Goal: Book appointment/travel/reservation

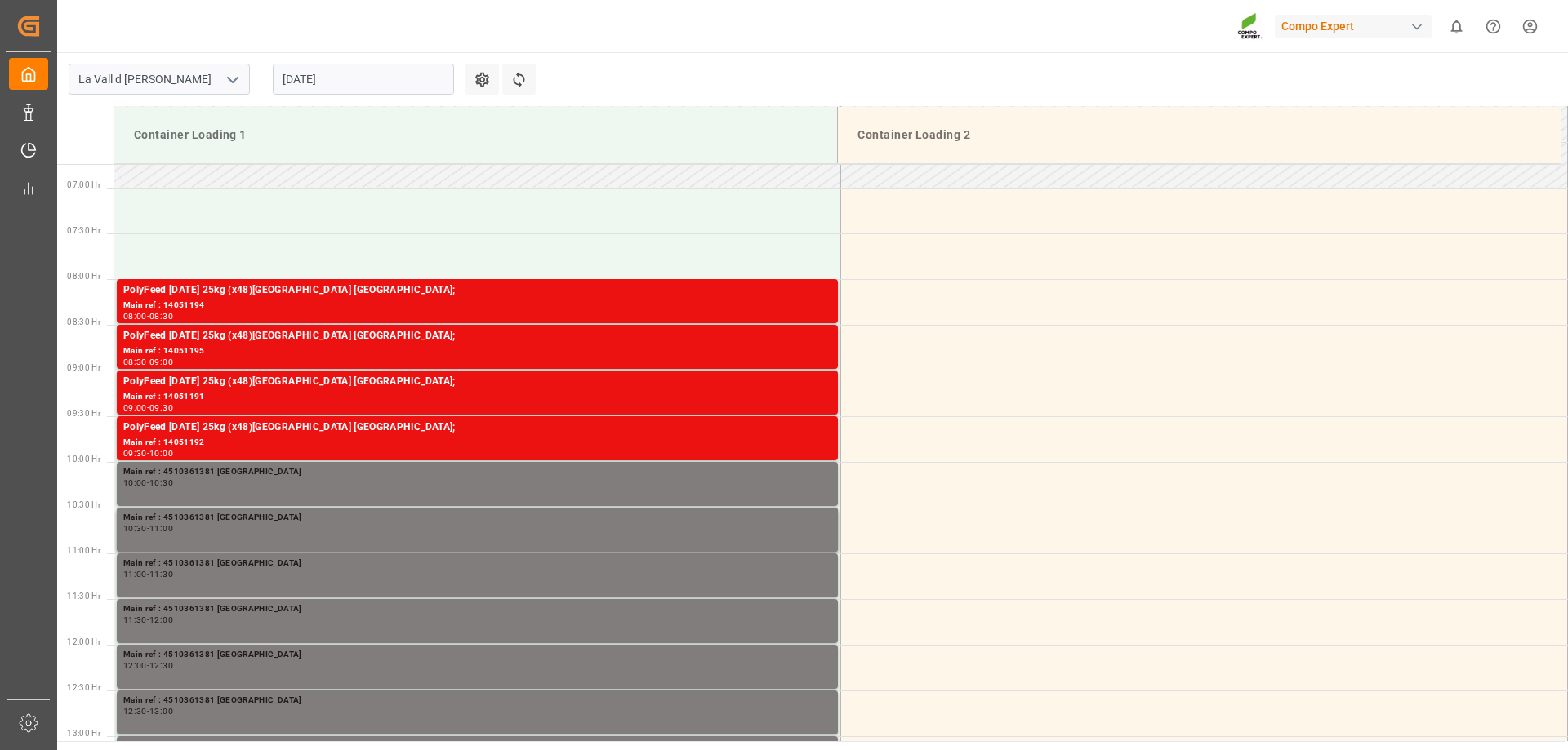
scroll to position [630, 0]
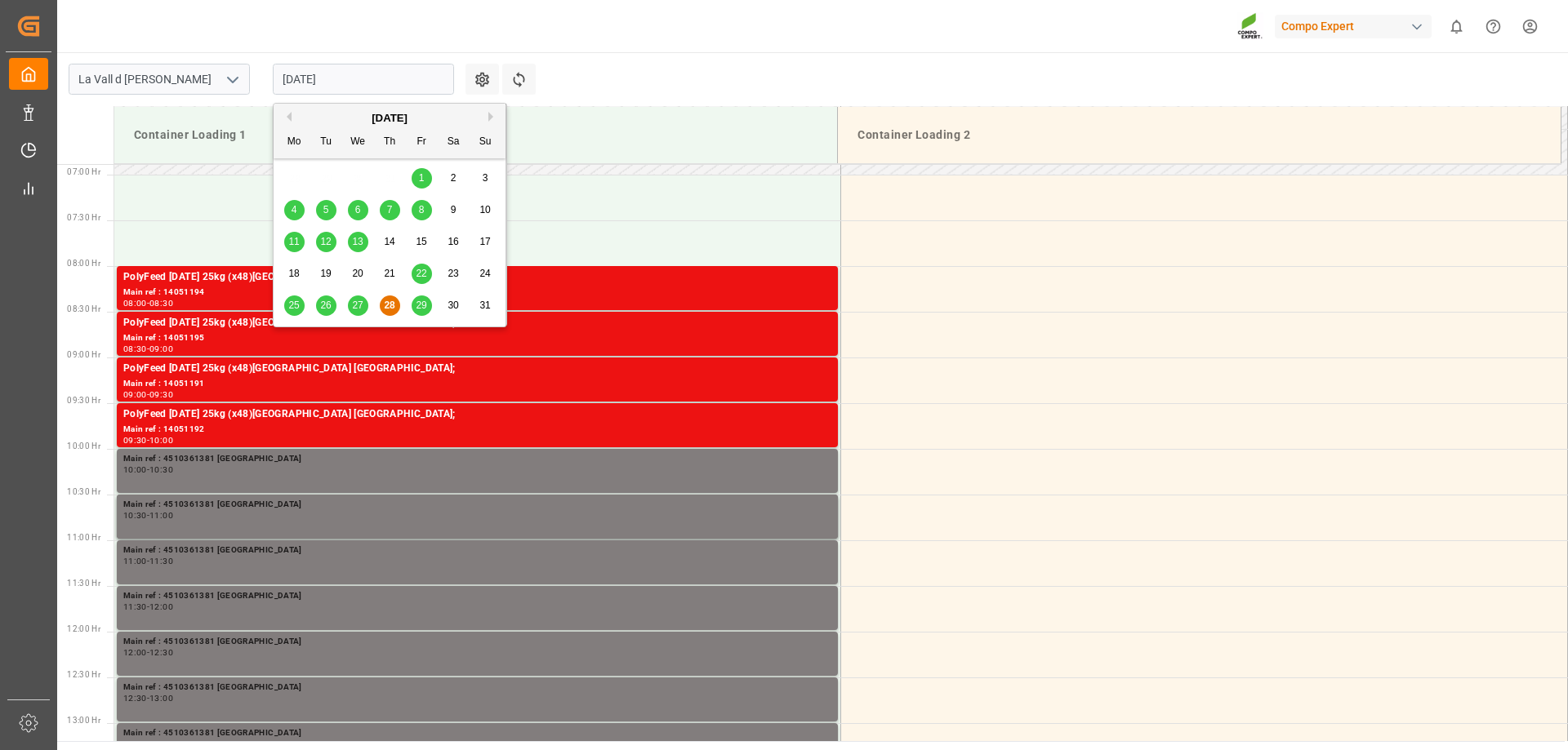
click at [362, 84] on input "[DATE]" at bounding box center [363, 79] width 182 height 31
click at [427, 307] on div "29" at bounding box center [421, 307] width 21 height 20
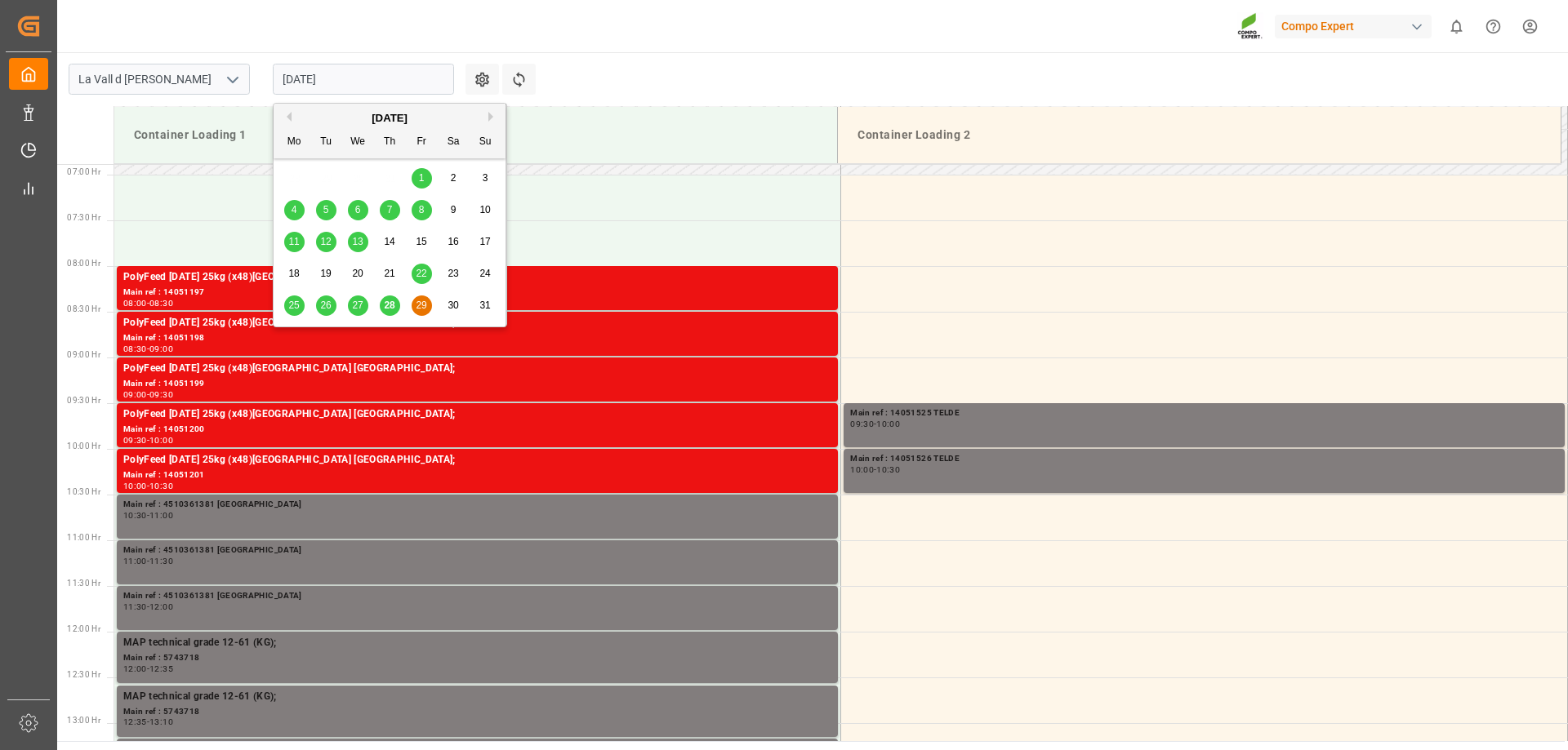
click at [351, 65] on input "[DATE]" at bounding box center [363, 79] width 182 height 31
click at [388, 307] on span "28" at bounding box center [389, 306] width 11 height 12
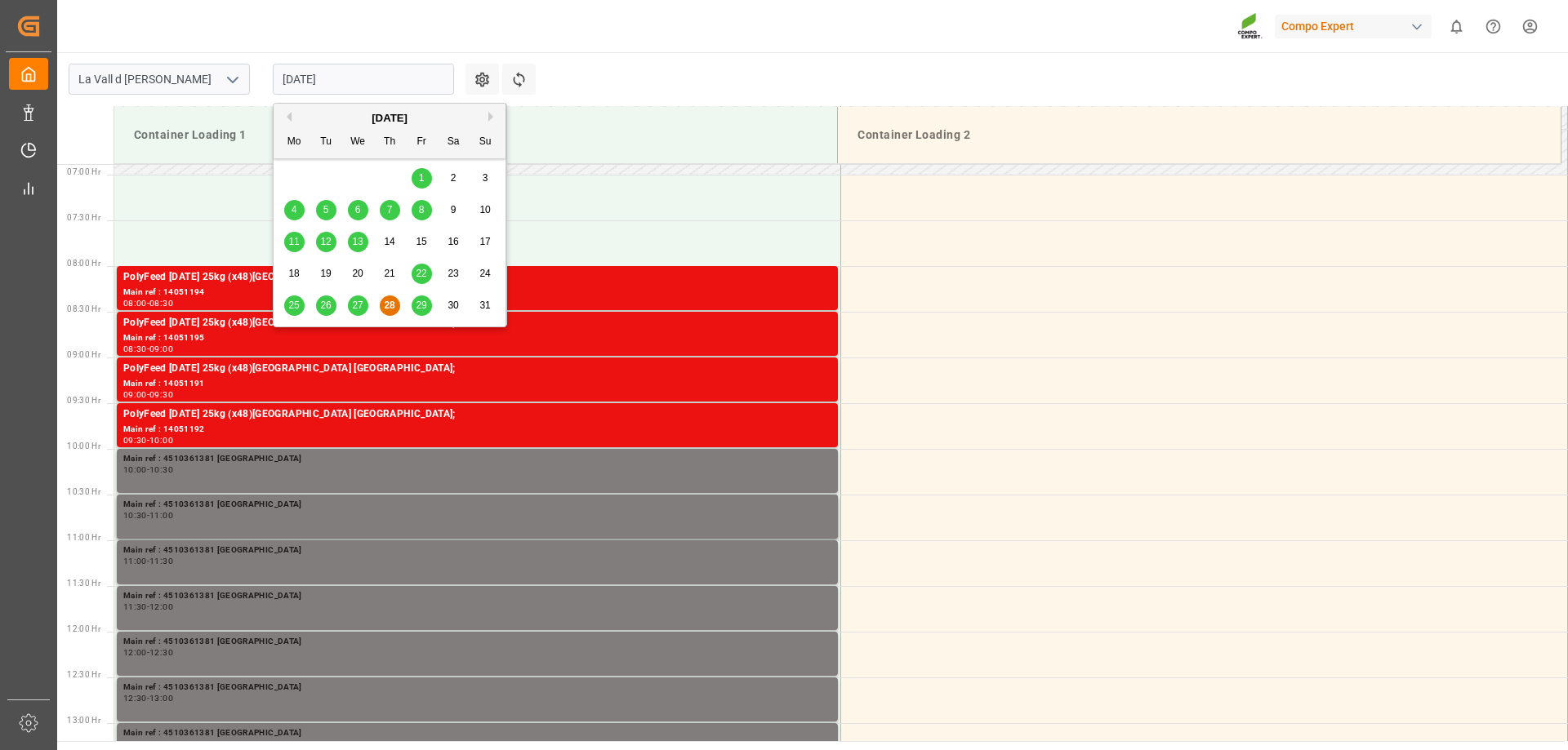
drag, startPoint x: 334, startPoint y: 80, endPoint x: 424, endPoint y: 103, distance: 92.9
click at [335, 81] on input "[DATE]" at bounding box center [363, 79] width 182 height 31
click at [495, 117] on button "Next Month" at bounding box center [493, 117] width 10 height 10
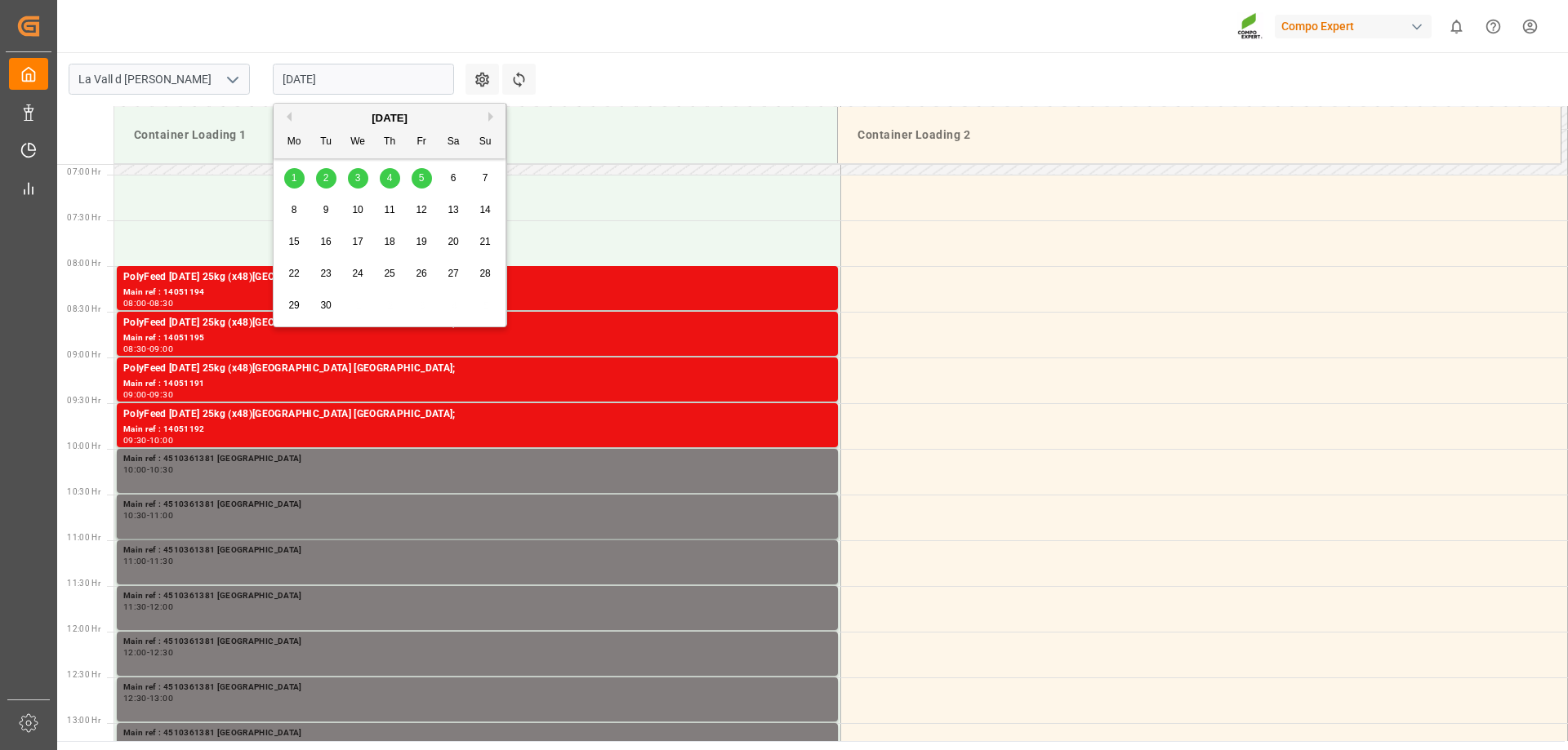
click at [297, 180] on div "1" at bounding box center [294, 179] width 21 height 20
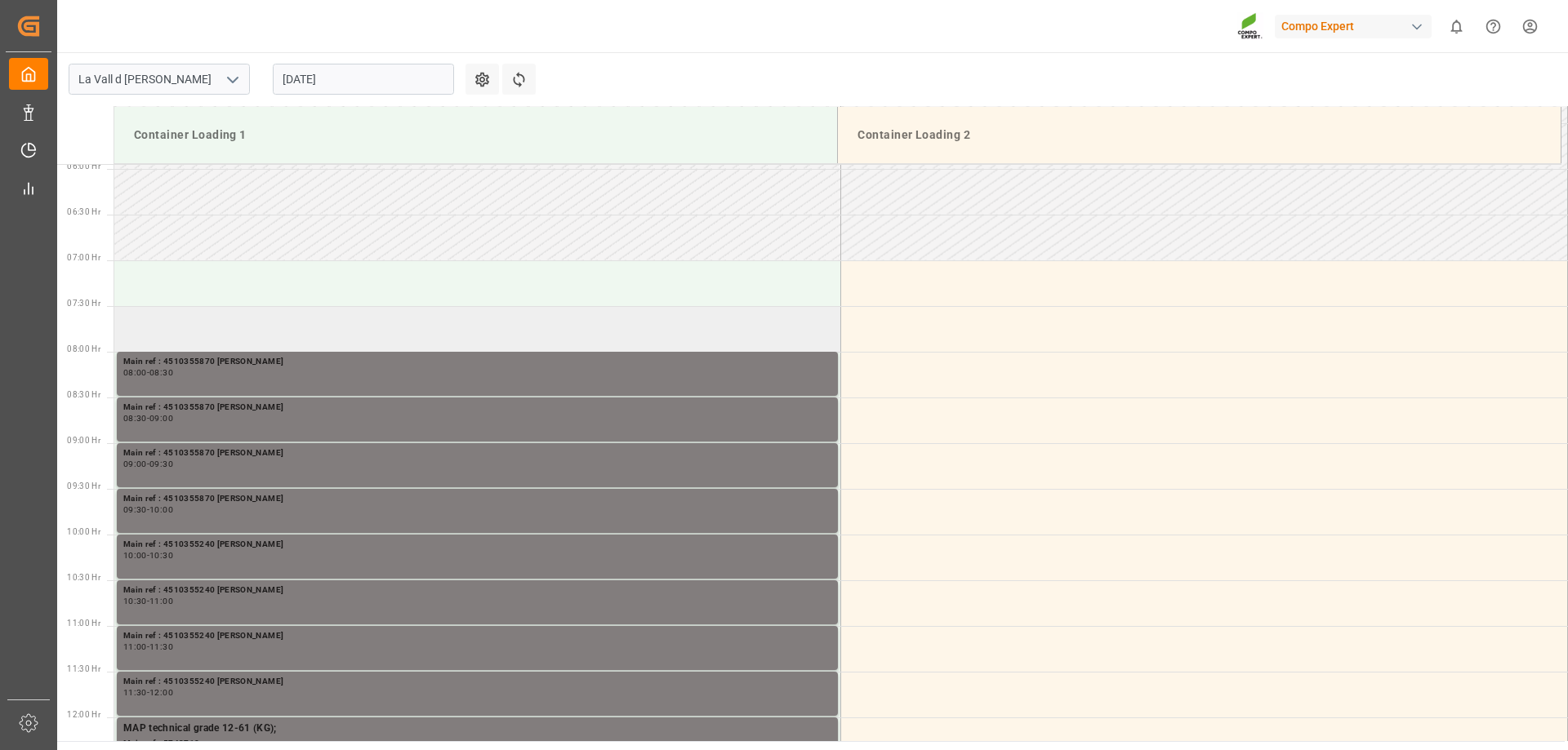
scroll to position [466, 0]
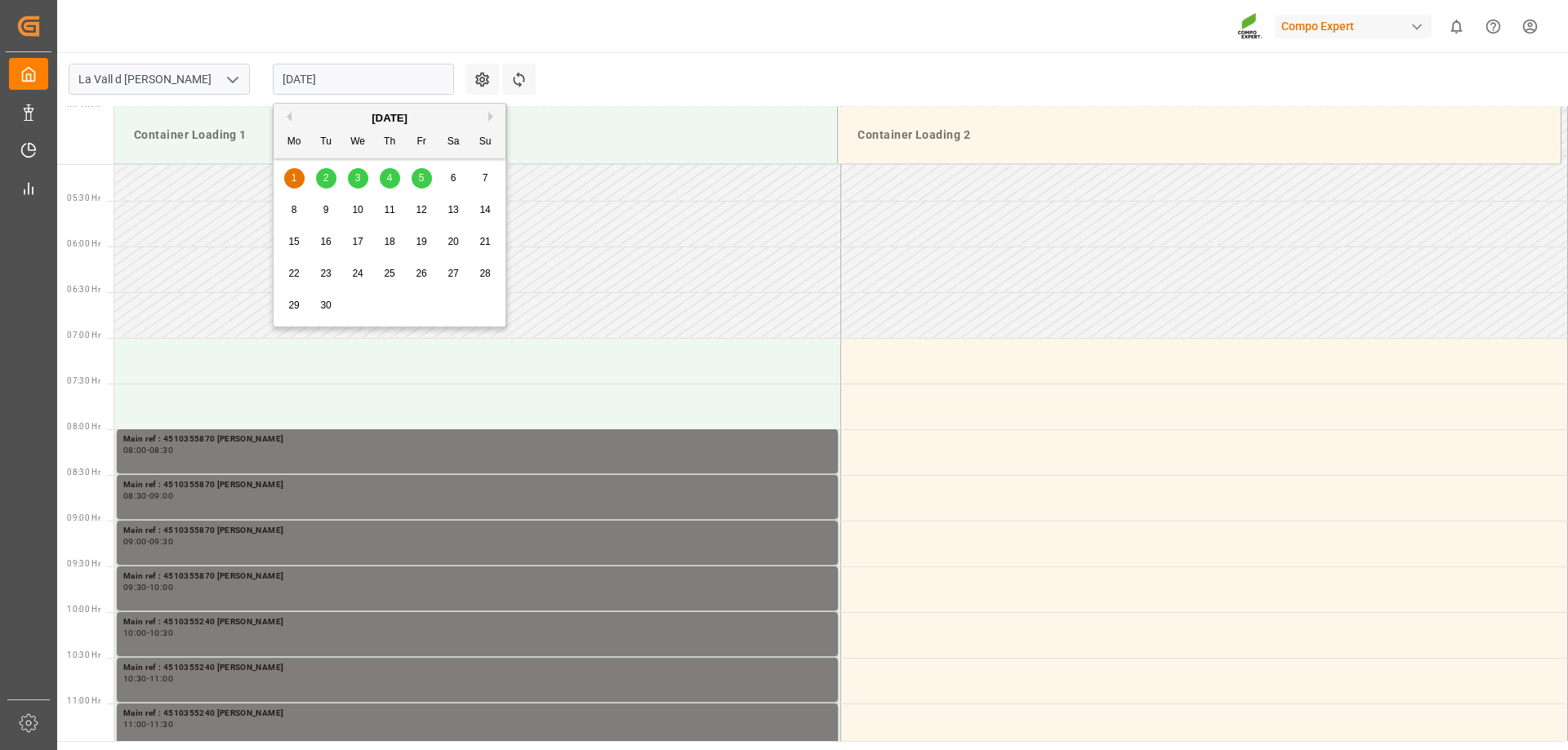
click at [354, 76] on input "[DATE]" at bounding box center [363, 79] width 182 height 31
click at [329, 178] on div "2" at bounding box center [326, 179] width 21 height 20
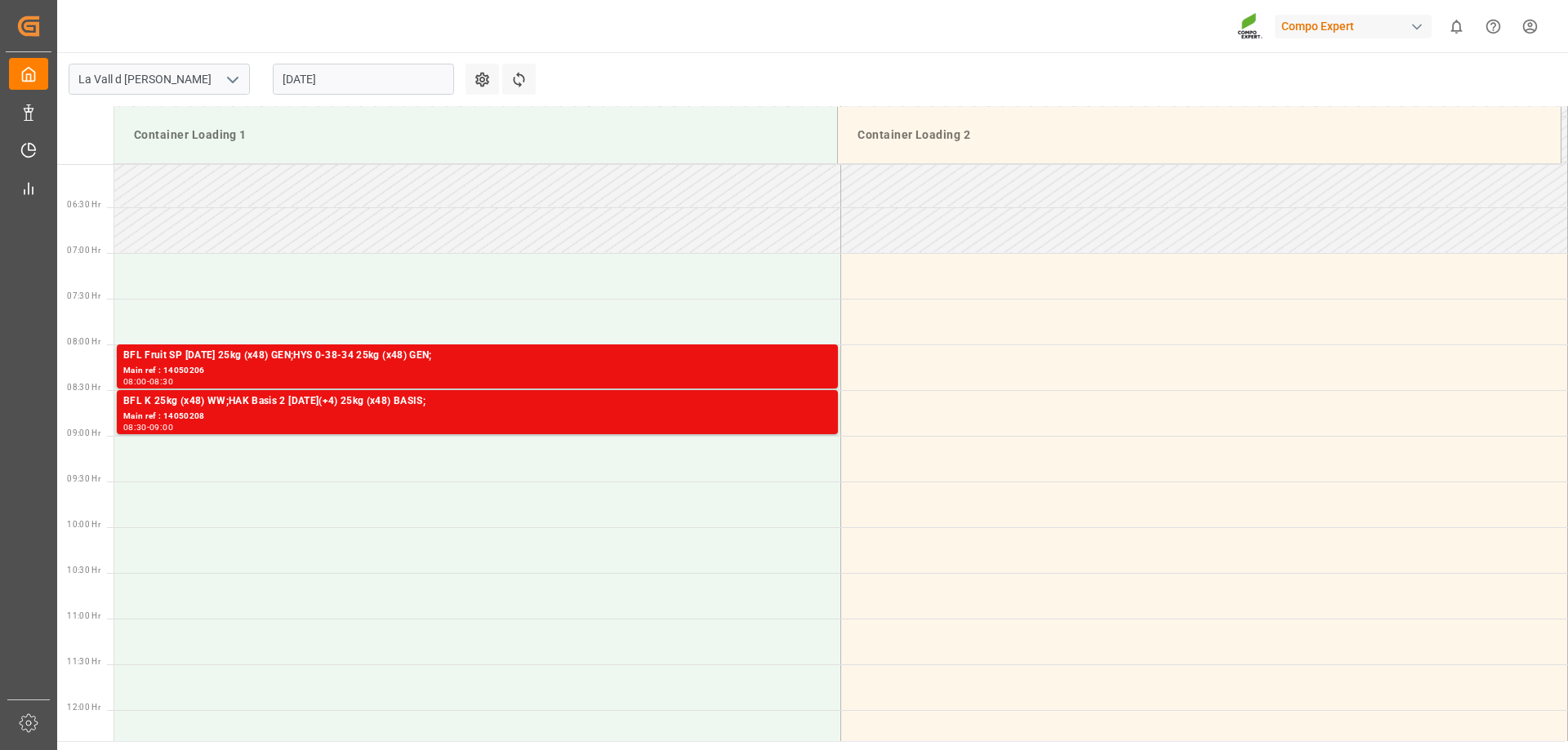
scroll to position [630, 0]
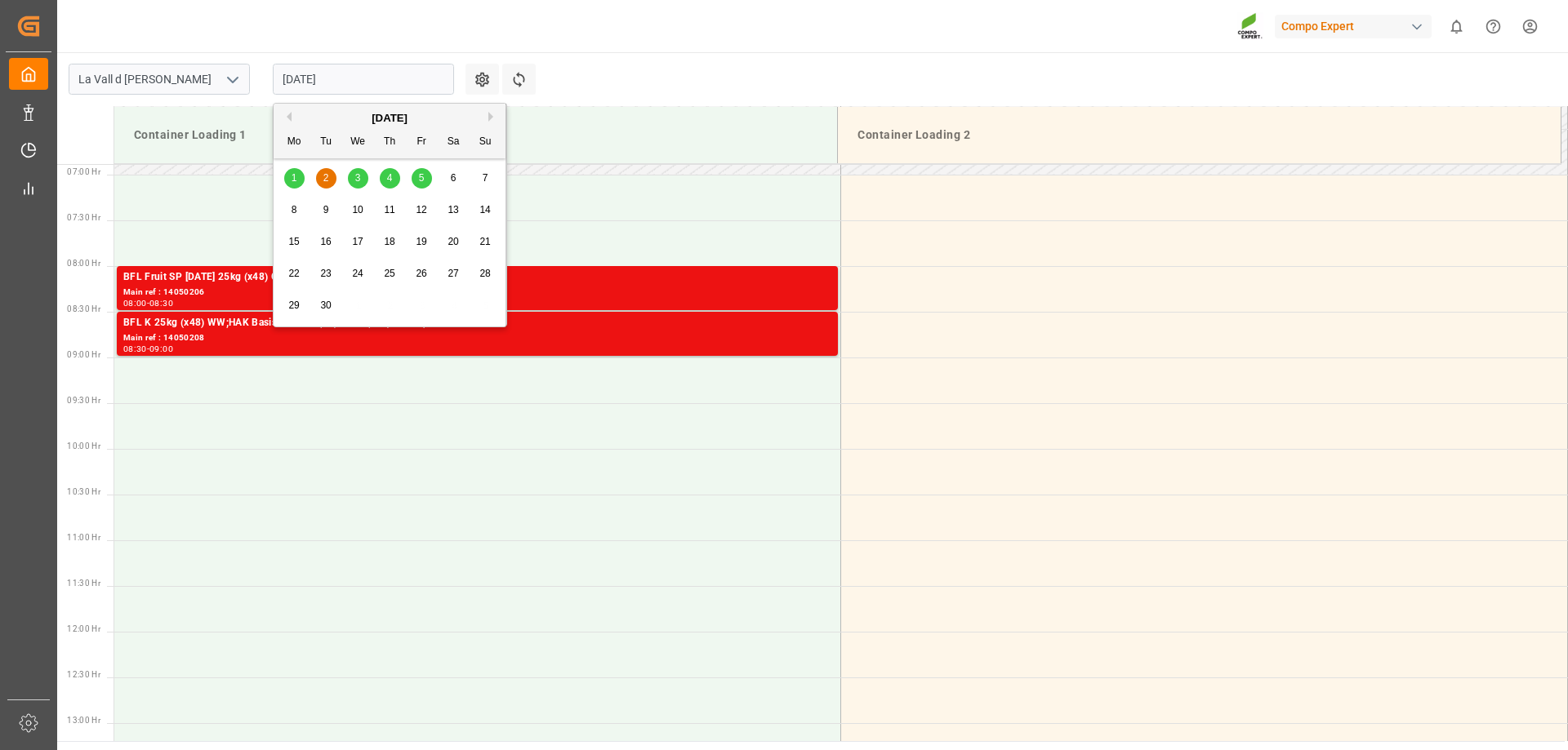
click at [366, 67] on input "[DATE]" at bounding box center [363, 79] width 182 height 31
click at [355, 179] on span "3" at bounding box center [358, 178] width 6 height 12
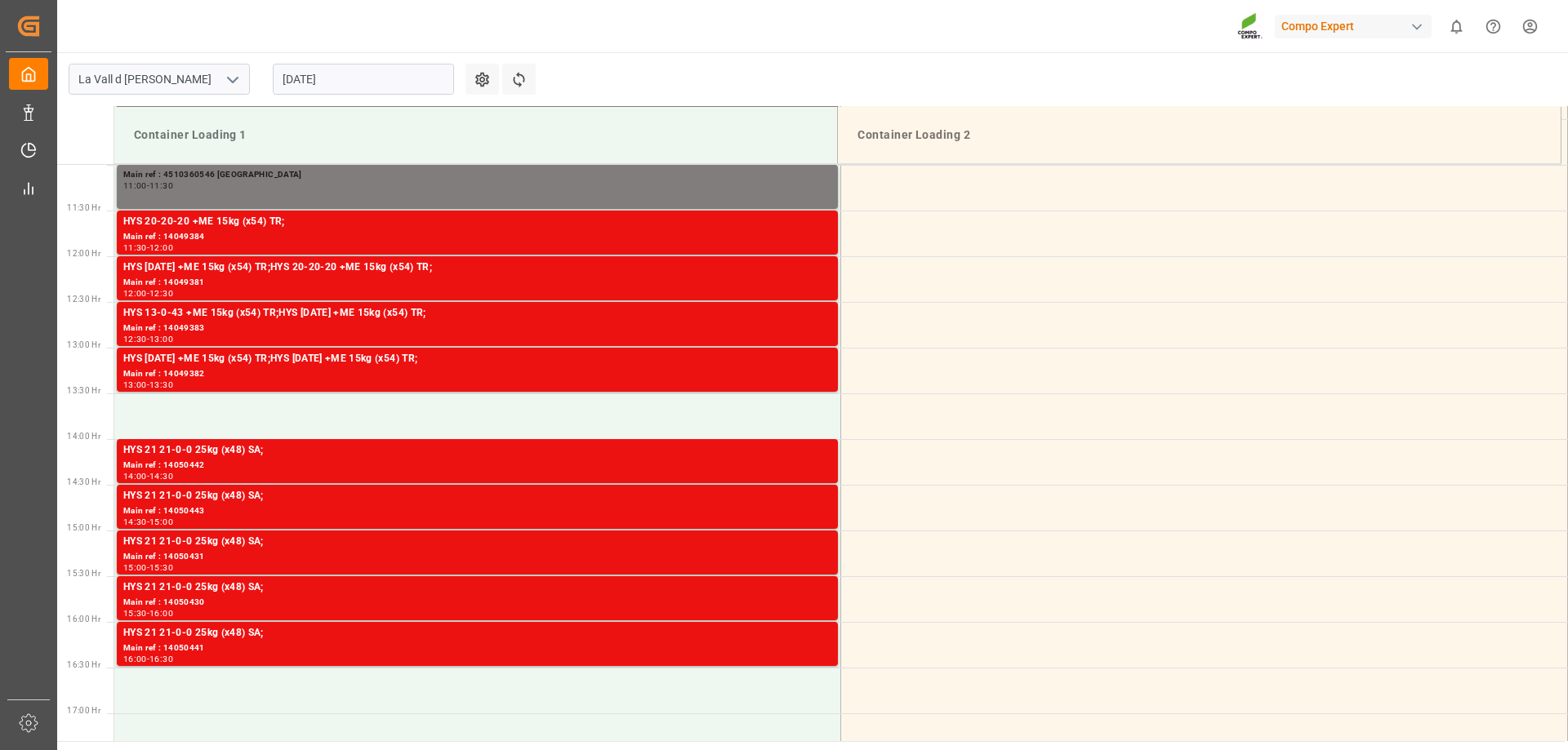
scroll to position [1038, 0]
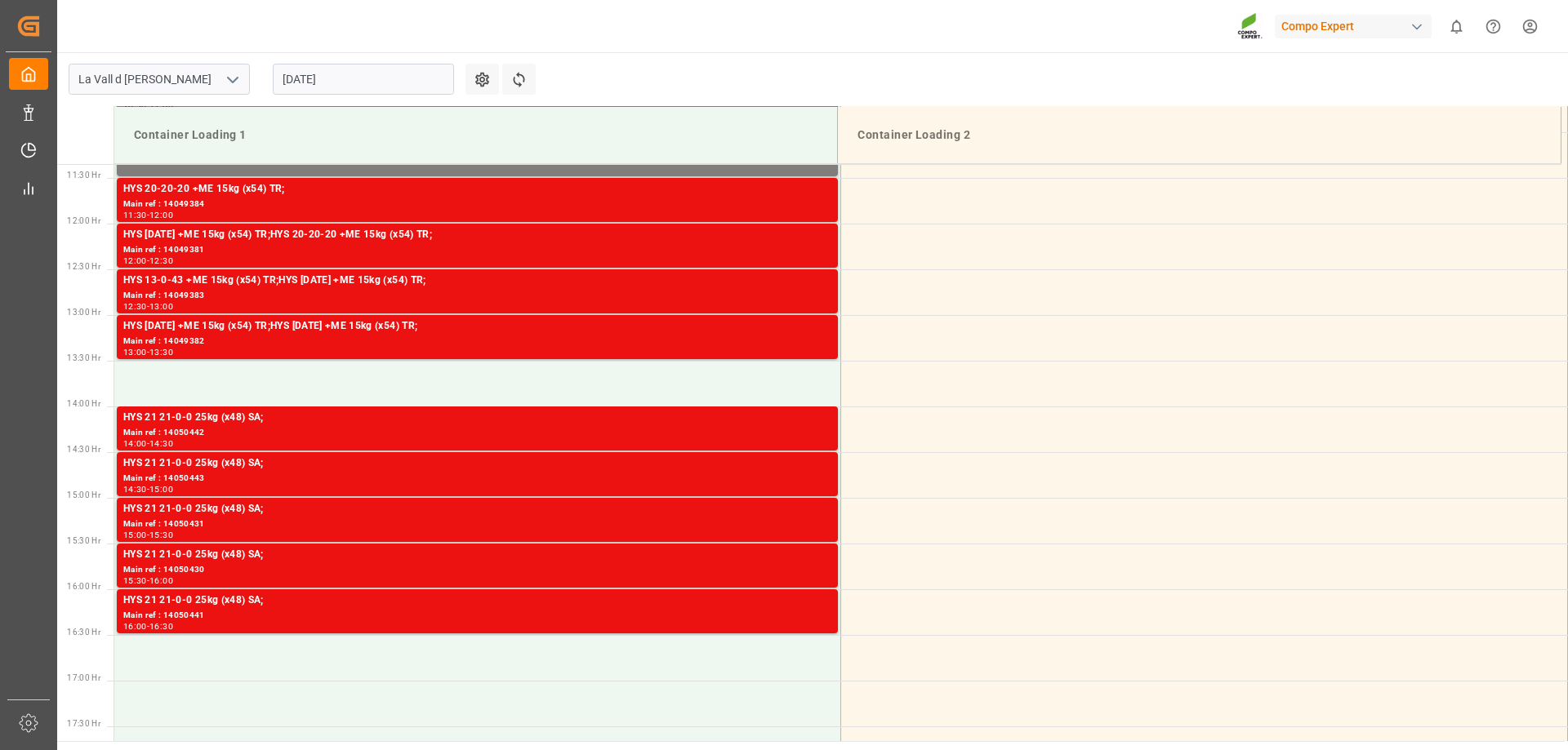
click at [357, 74] on input "[DATE]" at bounding box center [363, 79] width 182 height 31
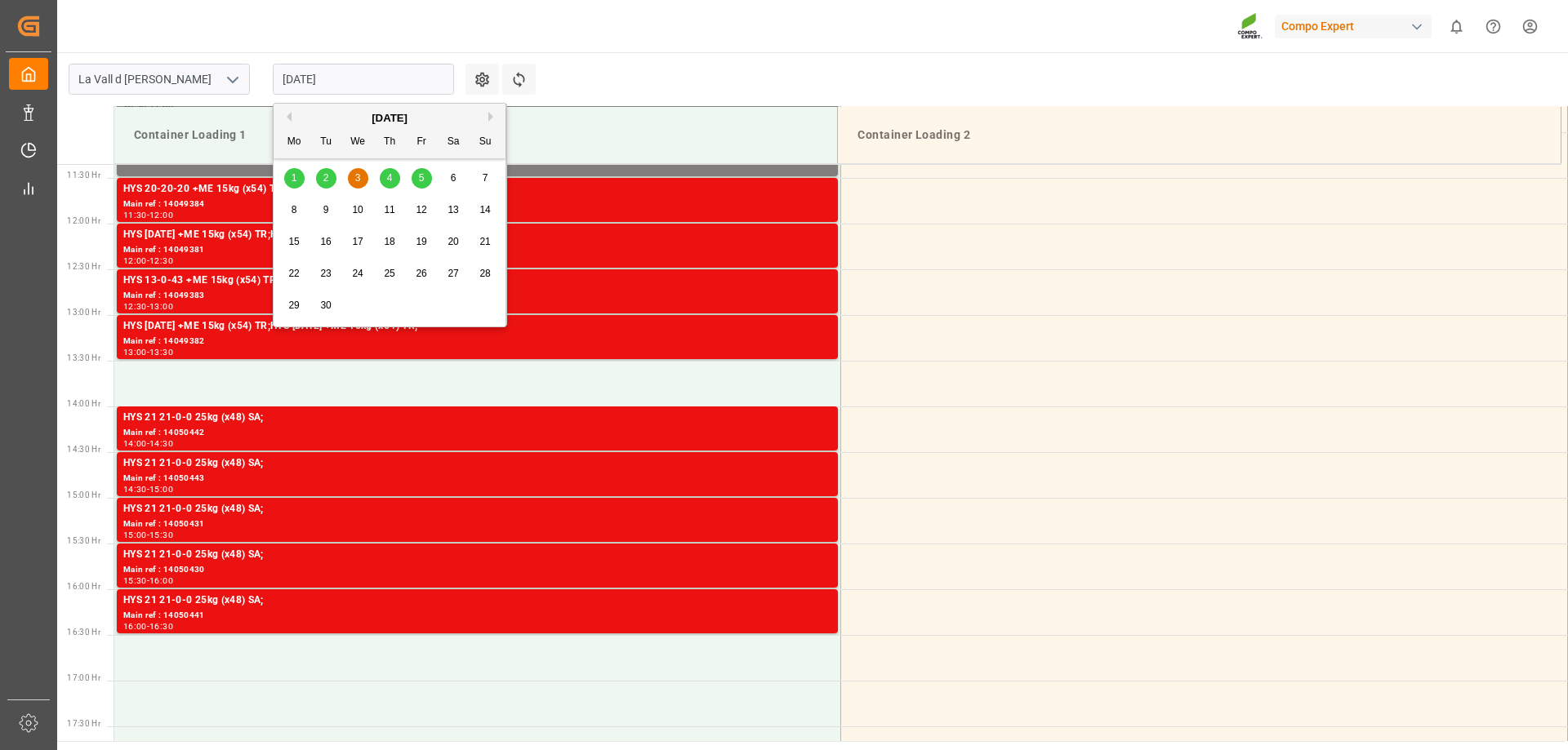
click at [395, 182] on div "4" at bounding box center [390, 179] width 21 height 20
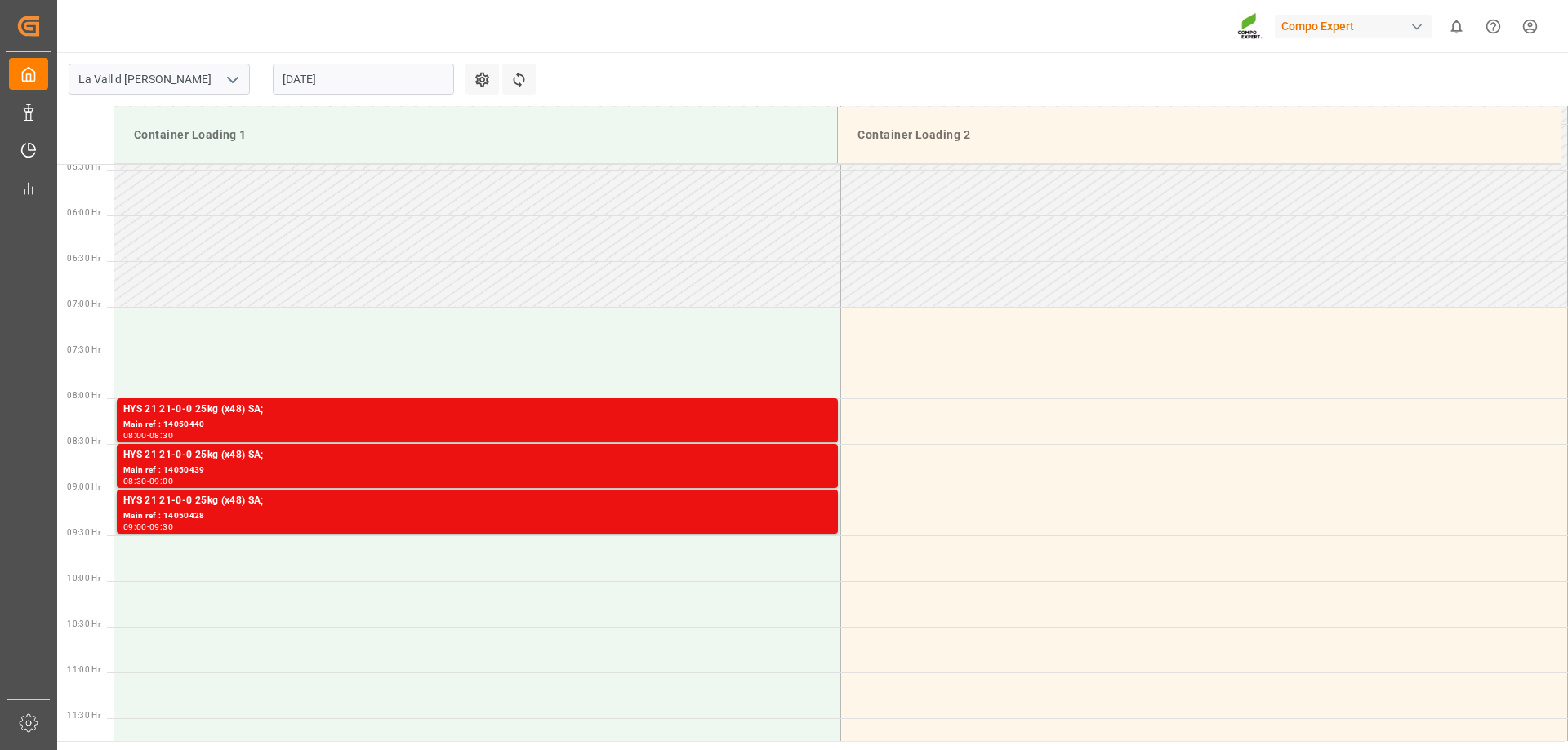
scroll to position [630, 0]
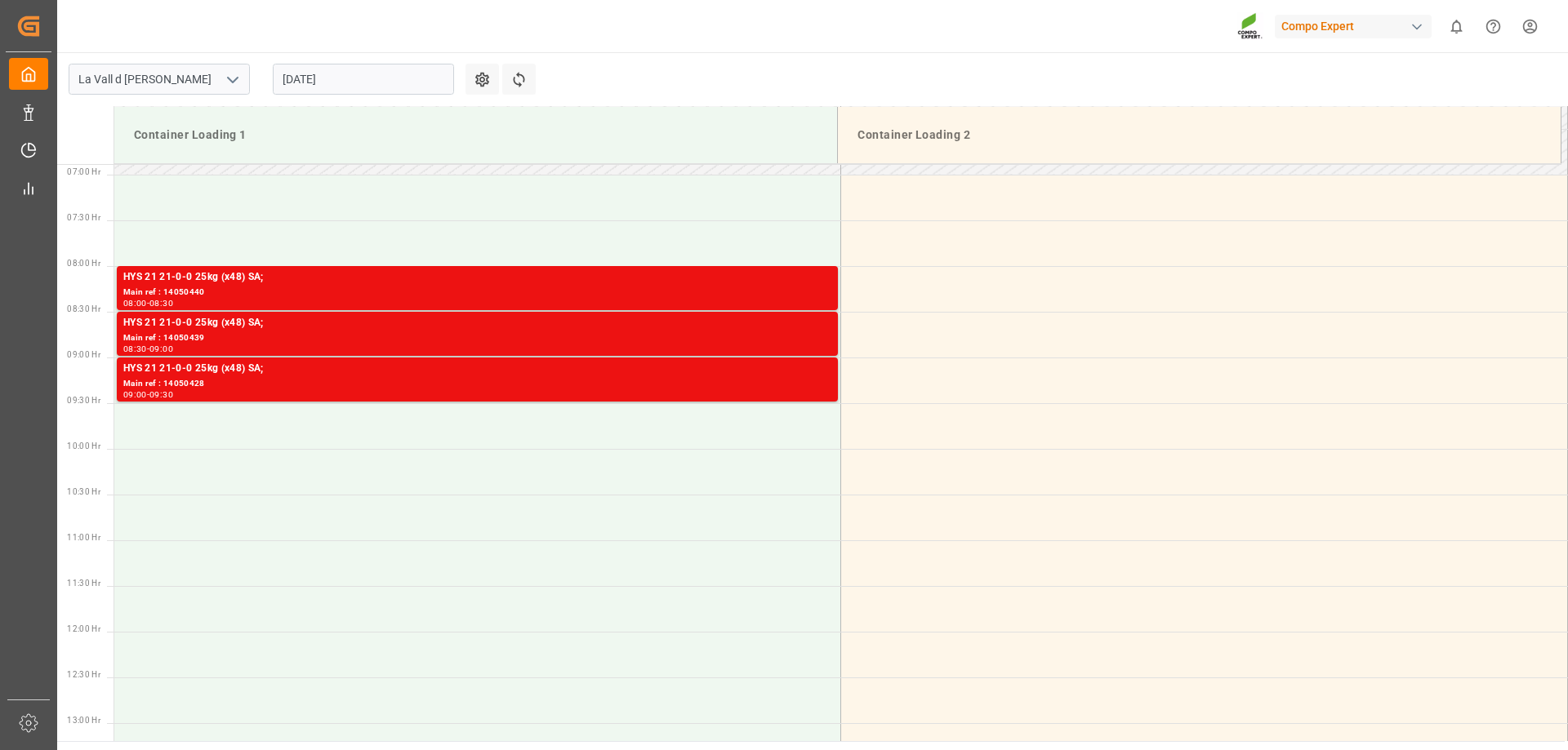
click at [374, 91] on input "[DATE]" at bounding box center [363, 79] width 182 height 31
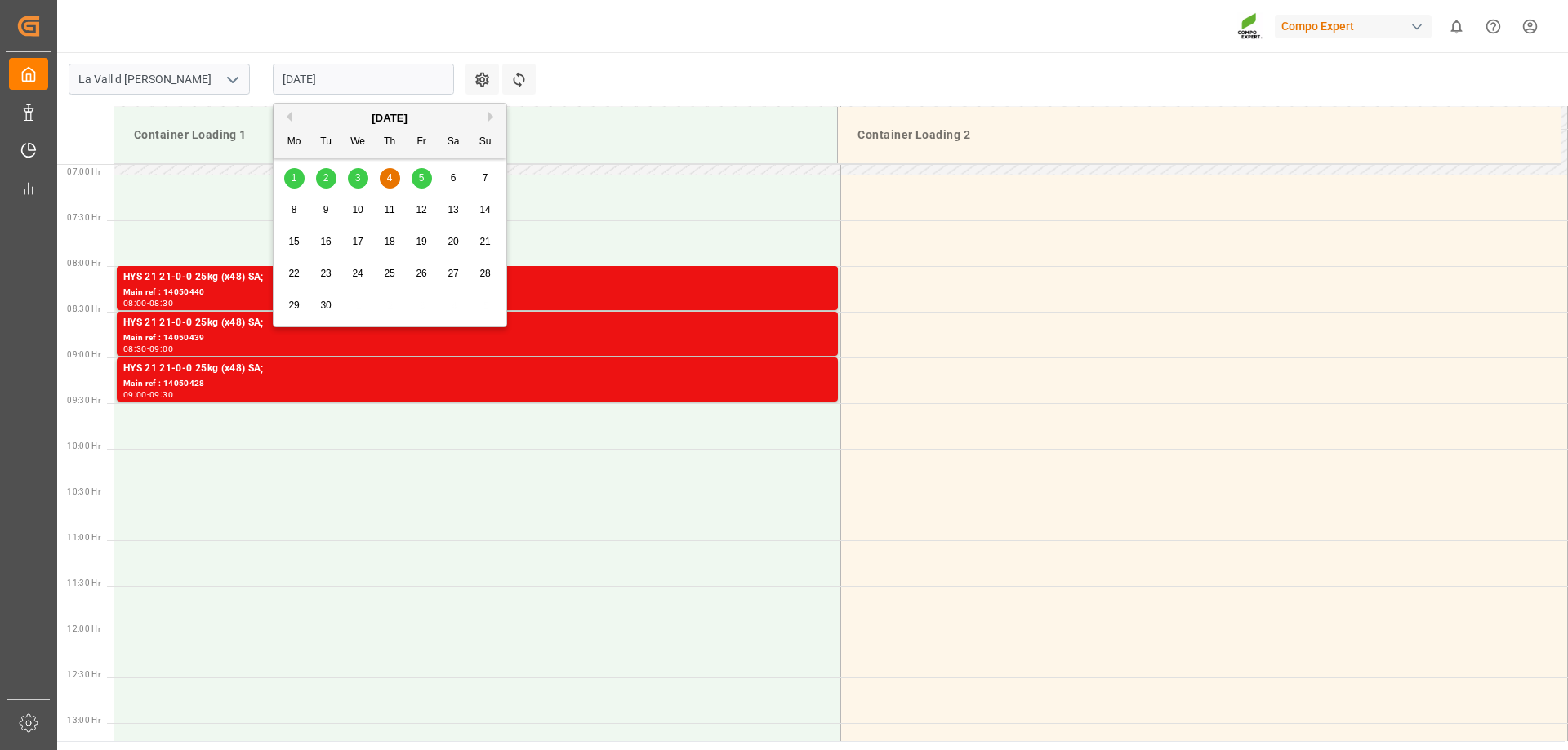
click at [421, 173] on span "5" at bounding box center [422, 178] width 6 height 12
click at [344, 75] on input "[DATE]" at bounding box center [363, 79] width 182 height 31
click at [289, 120] on button "Previous Month" at bounding box center [287, 117] width 10 height 10
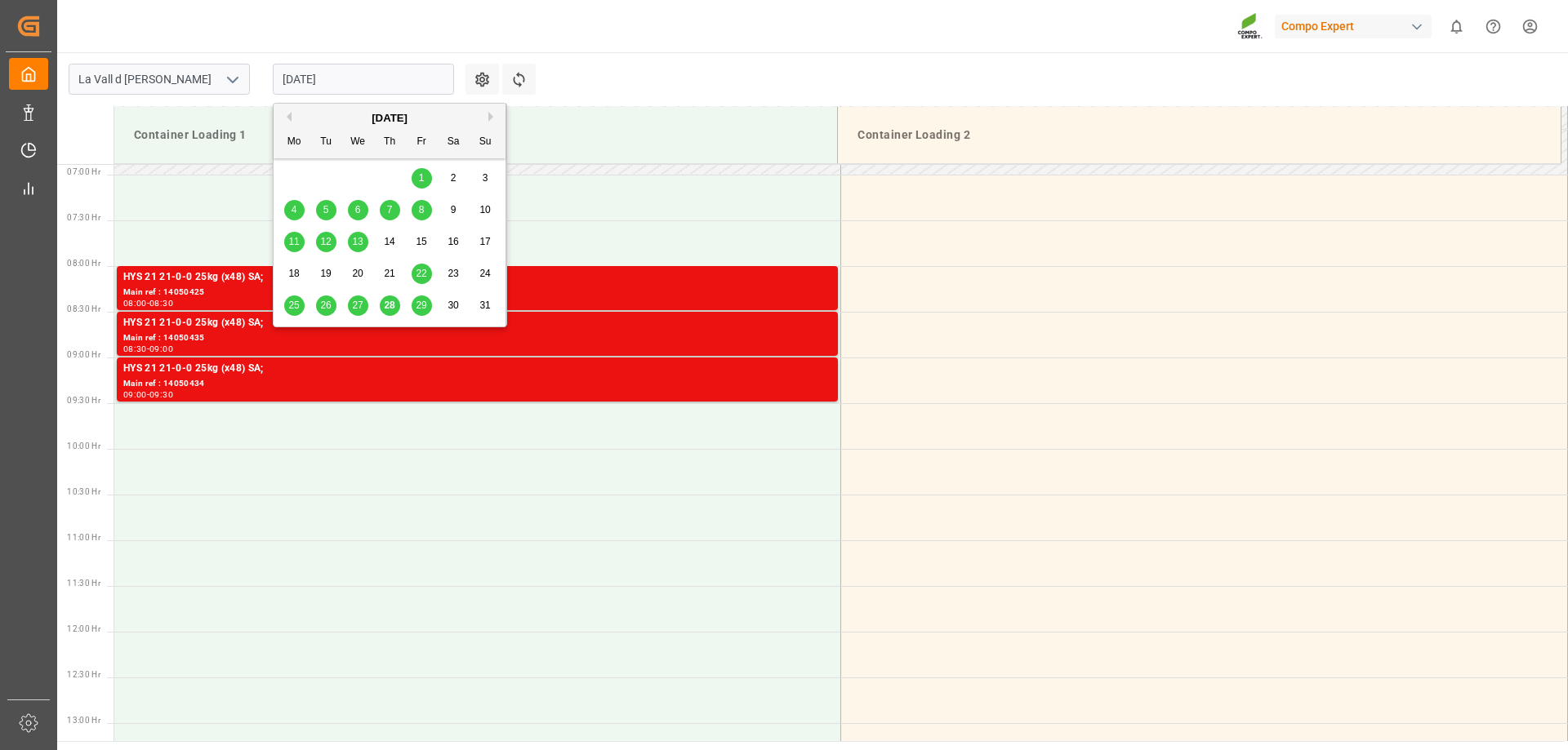
click at [398, 307] on div "28" at bounding box center [390, 307] width 21 height 20
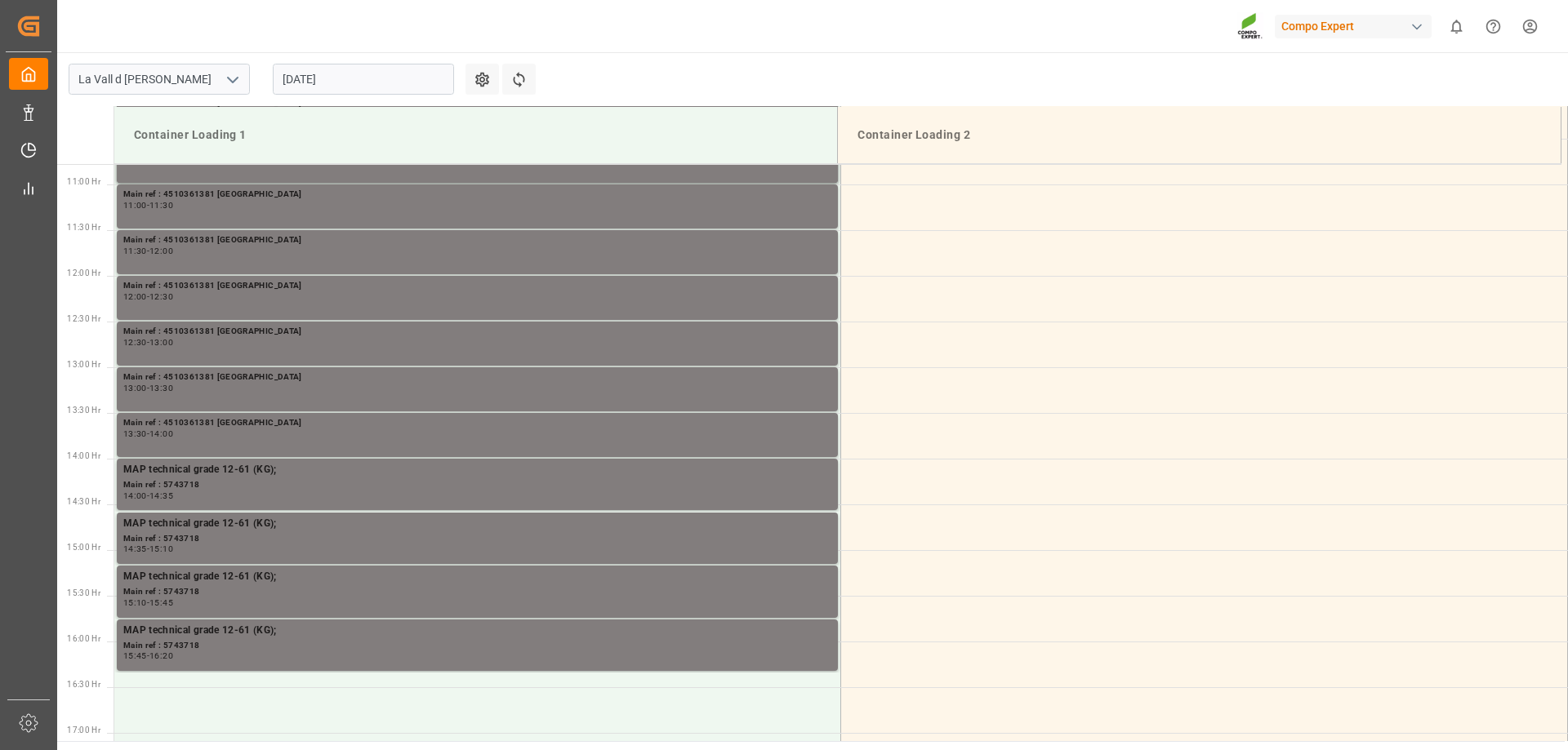
scroll to position [956, 0]
